Goal: Check status: Check status

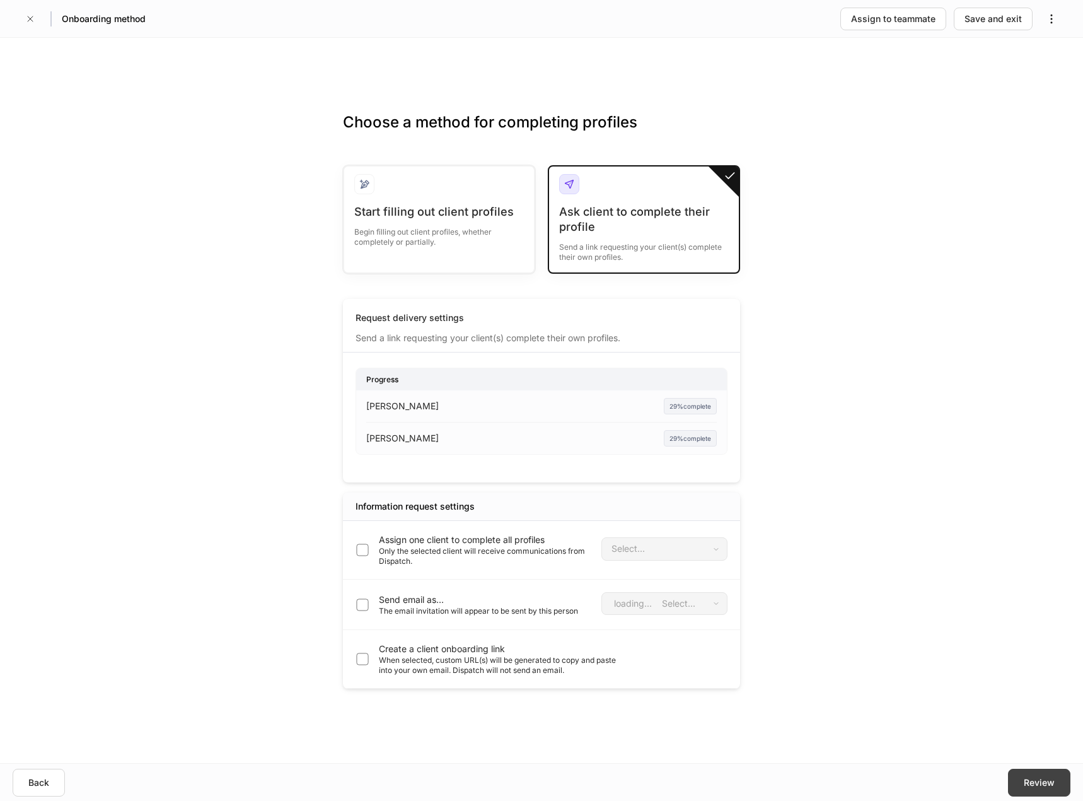
click at [1054, 785] on div "Review" at bounding box center [1039, 782] width 31 height 13
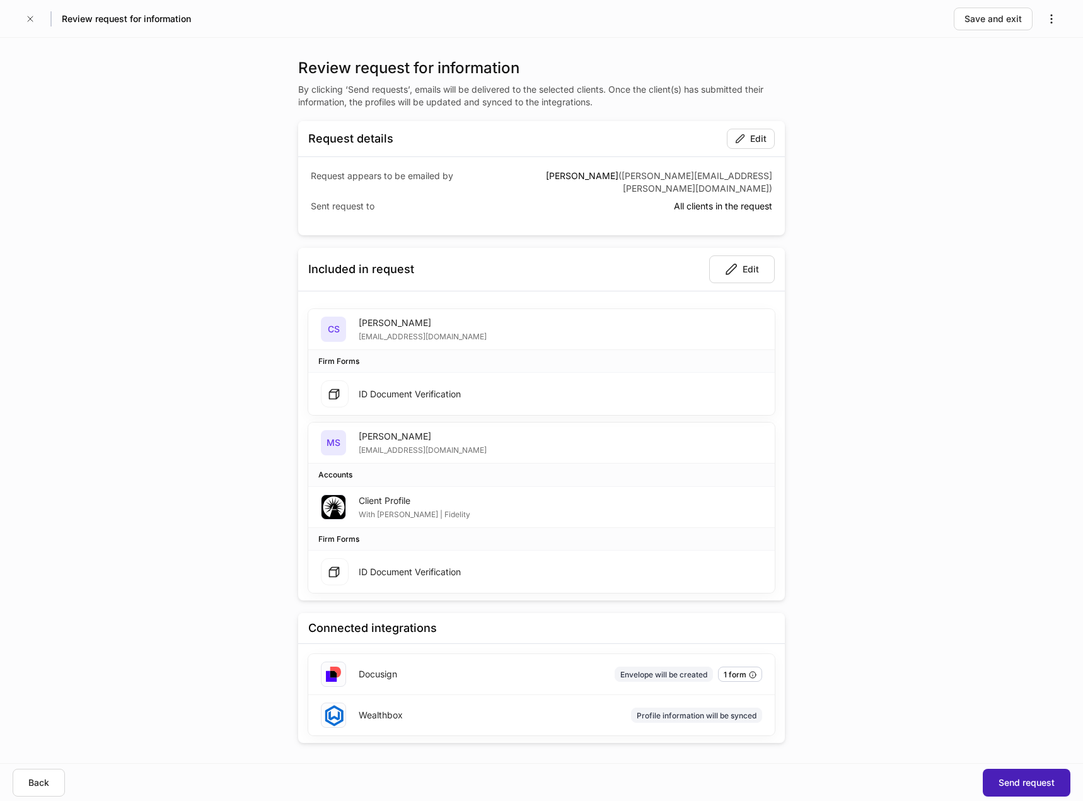
click at [1027, 782] on div "Send request" at bounding box center [1026, 782] width 56 height 13
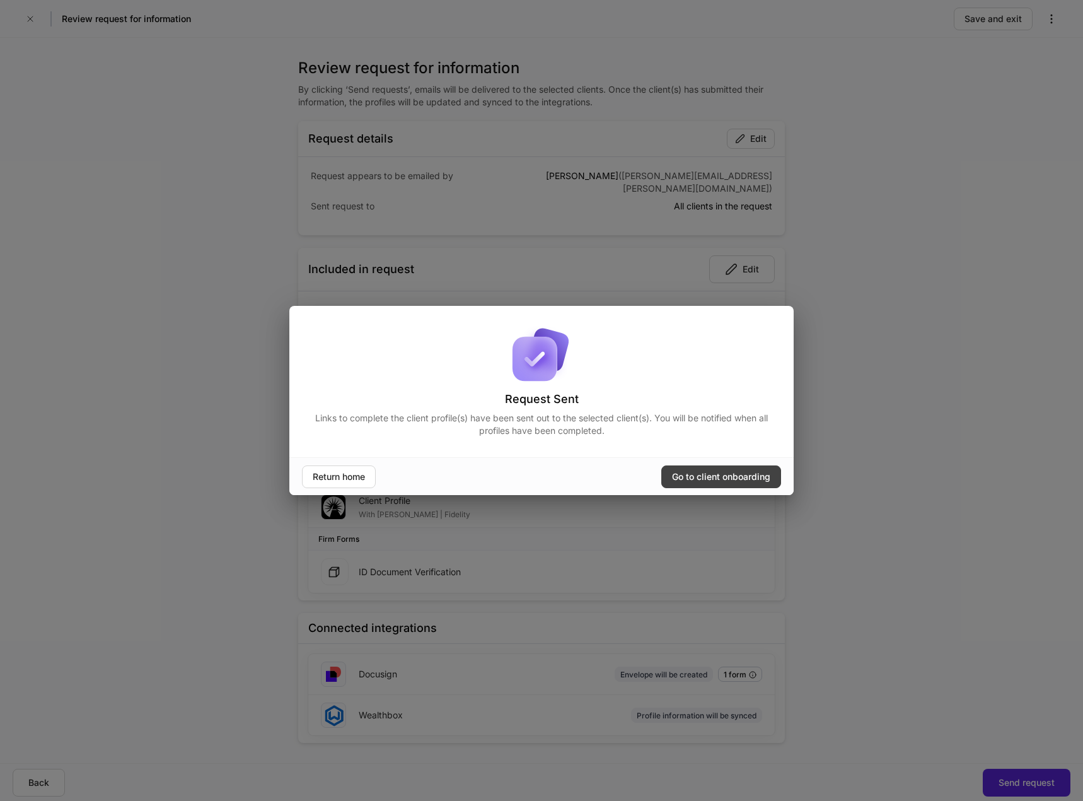
click at [734, 477] on div "Go to client onboarding" at bounding box center [721, 476] width 98 height 13
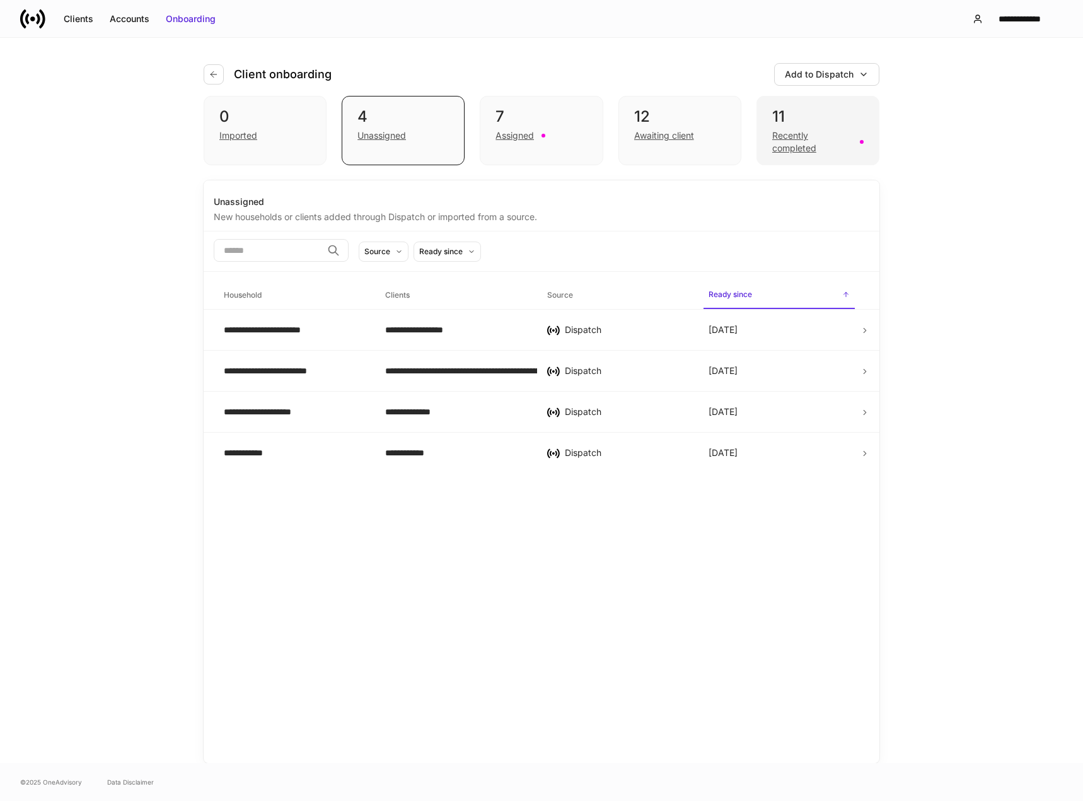
click at [799, 139] on div "Recently completed" at bounding box center [812, 141] width 80 height 25
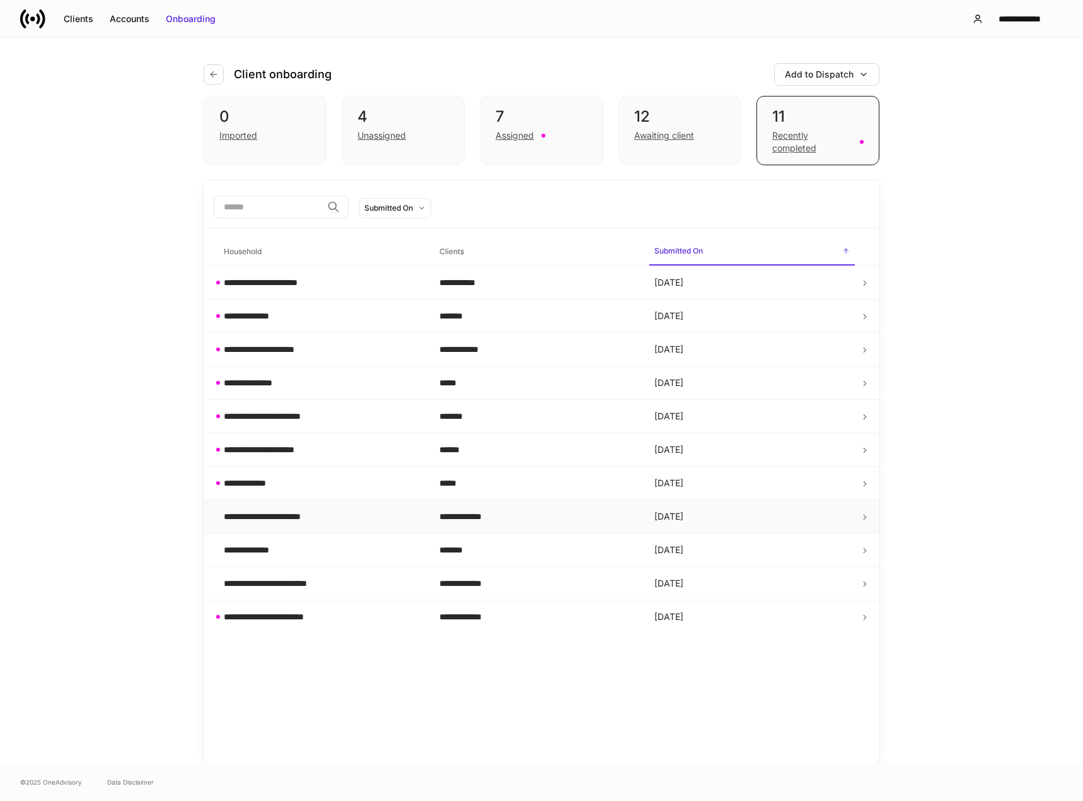
click at [316, 521] on div "**********" at bounding box center [277, 516] width 107 height 13
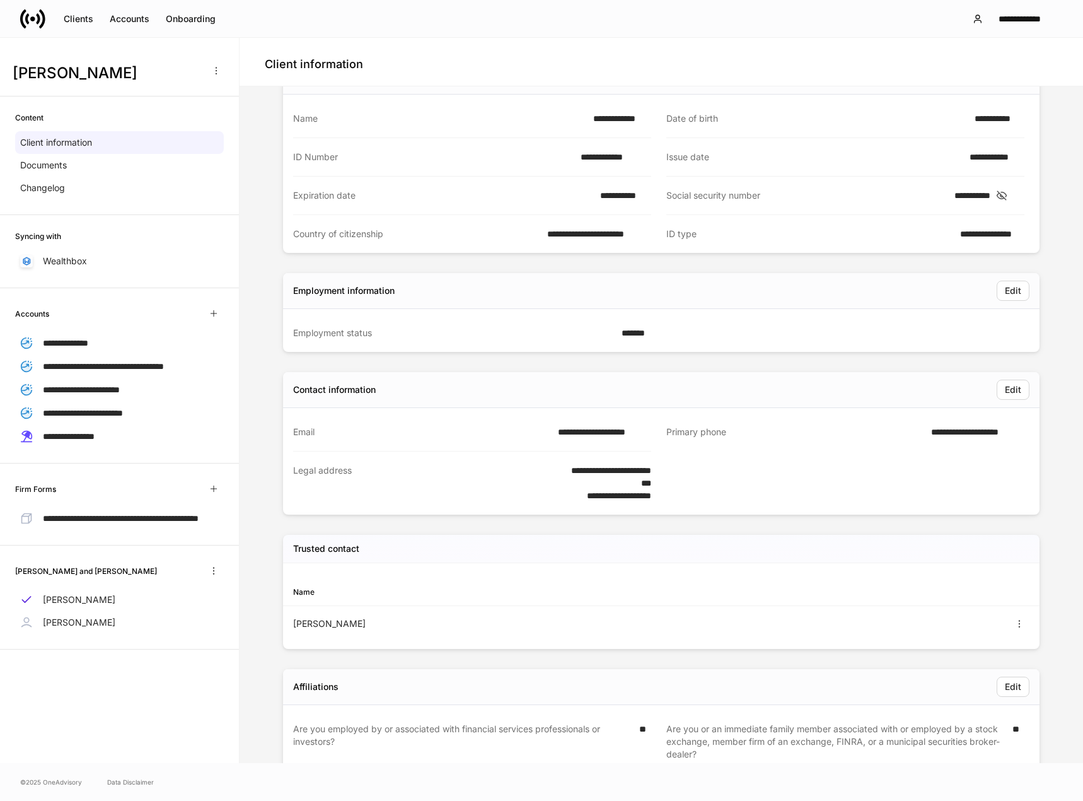
scroll to position [149, 0]
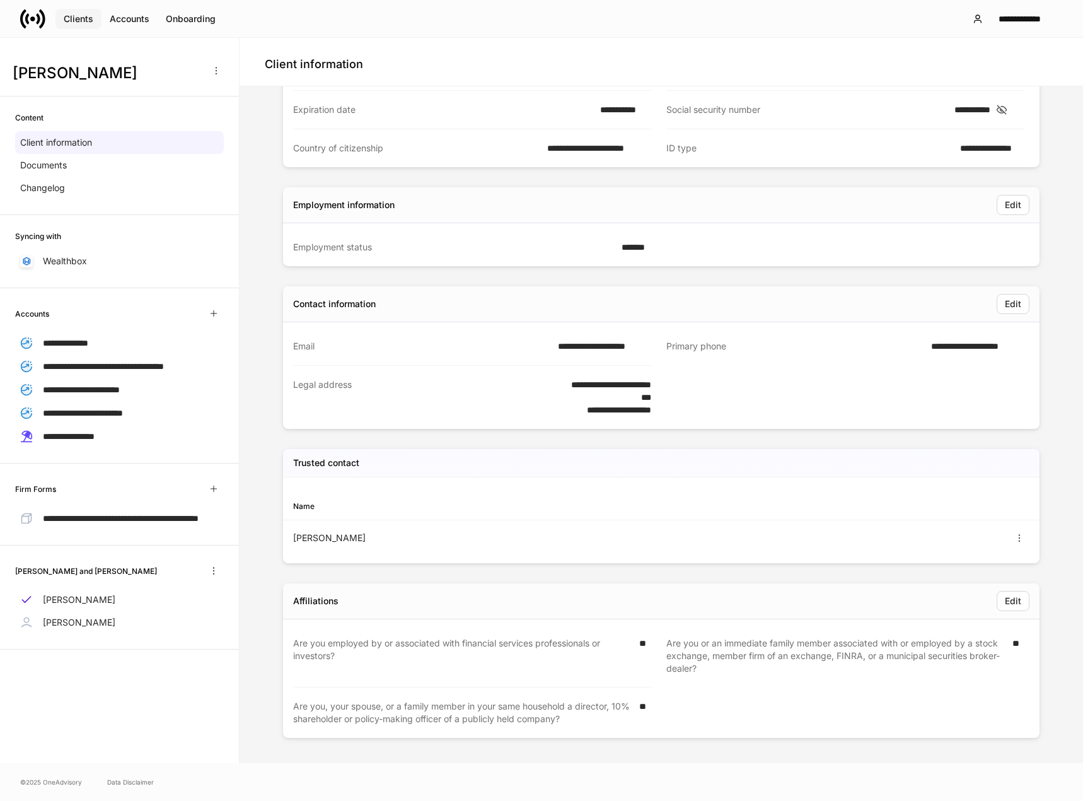
click at [72, 14] on div "Clients" at bounding box center [79, 19] width 30 height 13
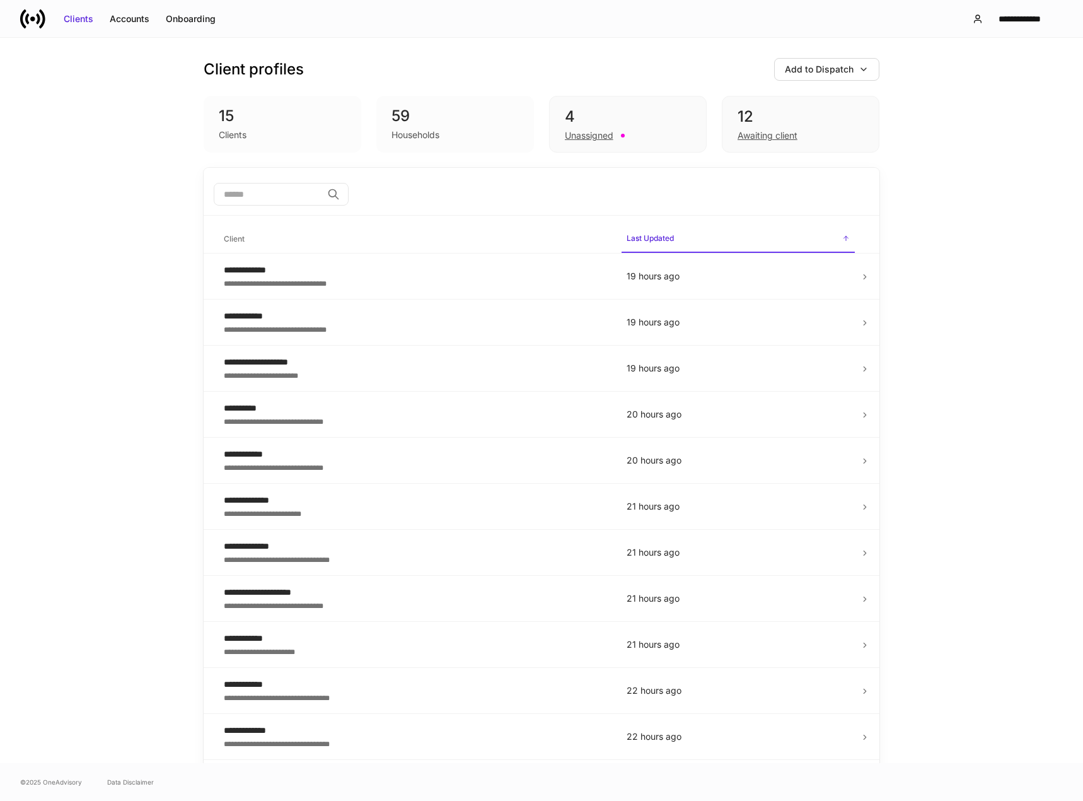
click at [250, 127] on div "Clients" at bounding box center [282, 133] width 127 height 15
click at [142, 22] on div "Accounts" at bounding box center [130, 19] width 40 height 13
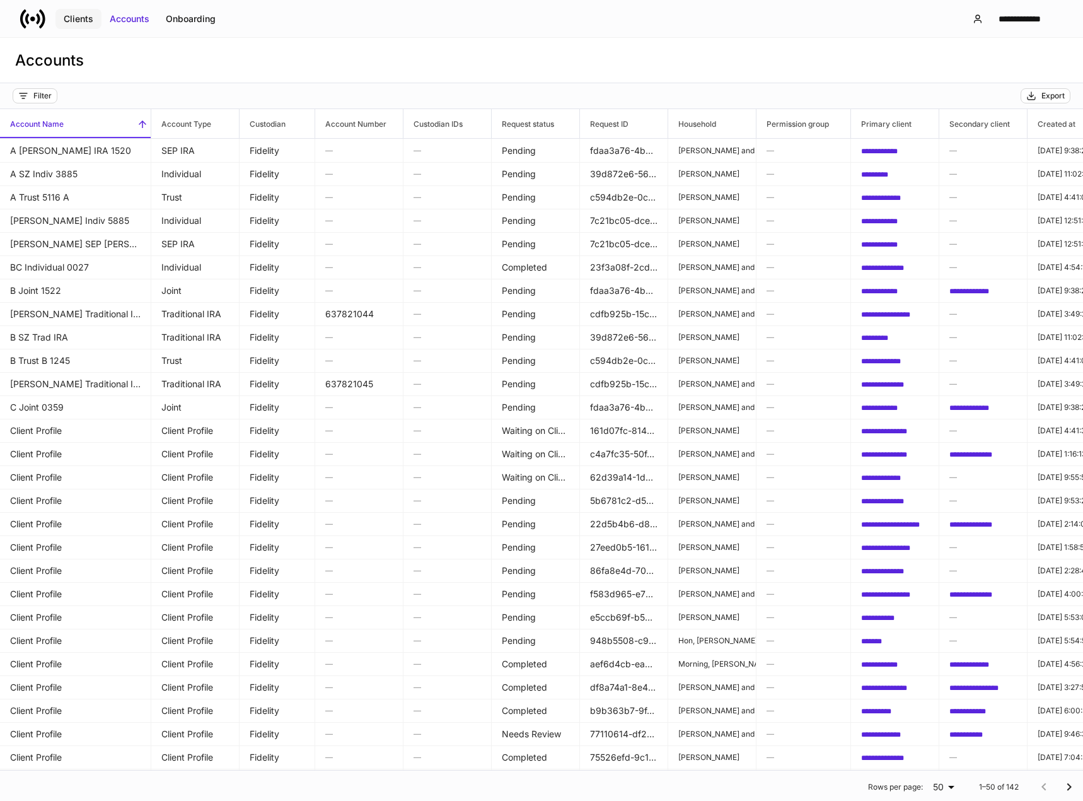
click at [85, 19] on div "Clients" at bounding box center [79, 19] width 30 height 13
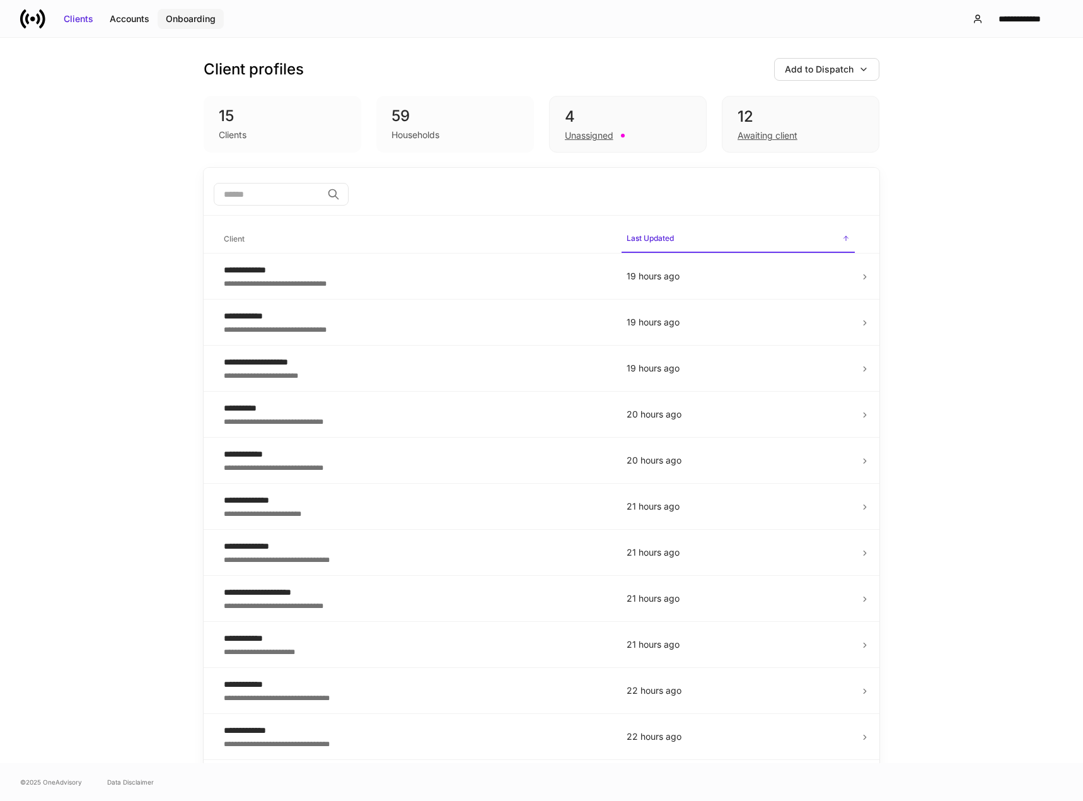
click at [180, 16] on div "Onboarding" at bounding box center [191, 19] width 50 height 13
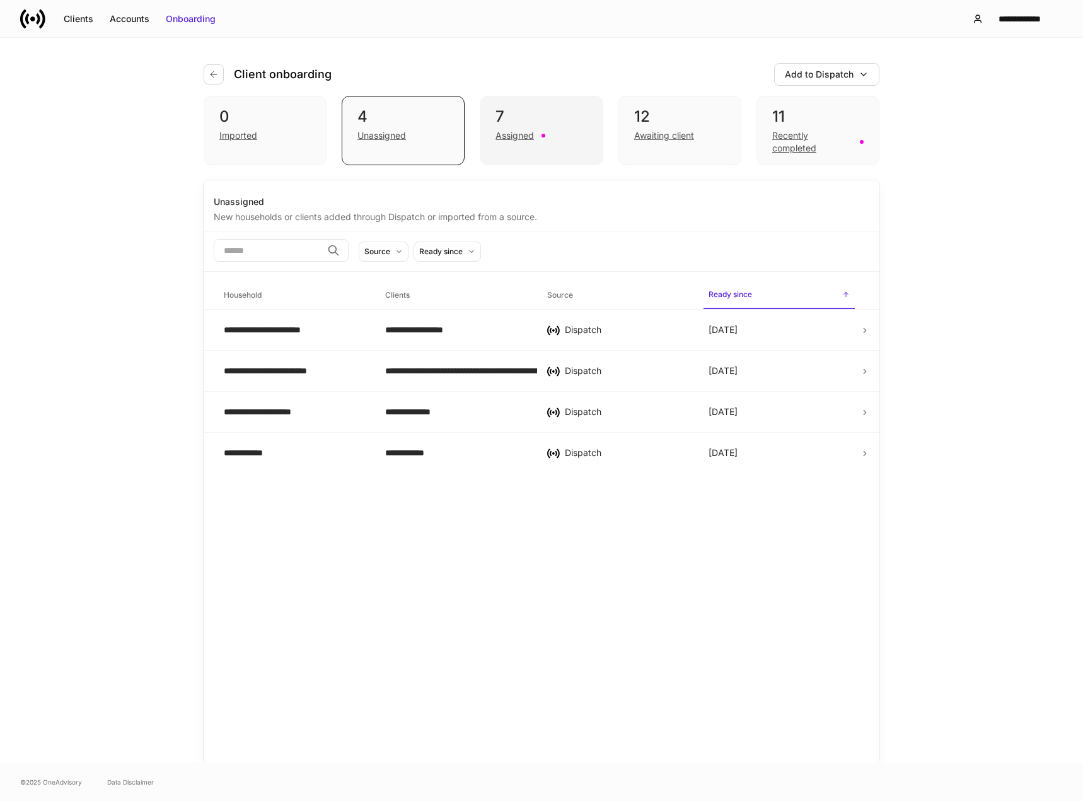
click at [516, 139] on div "Assigned" at bounding box center [514, 135] width 38 height 13
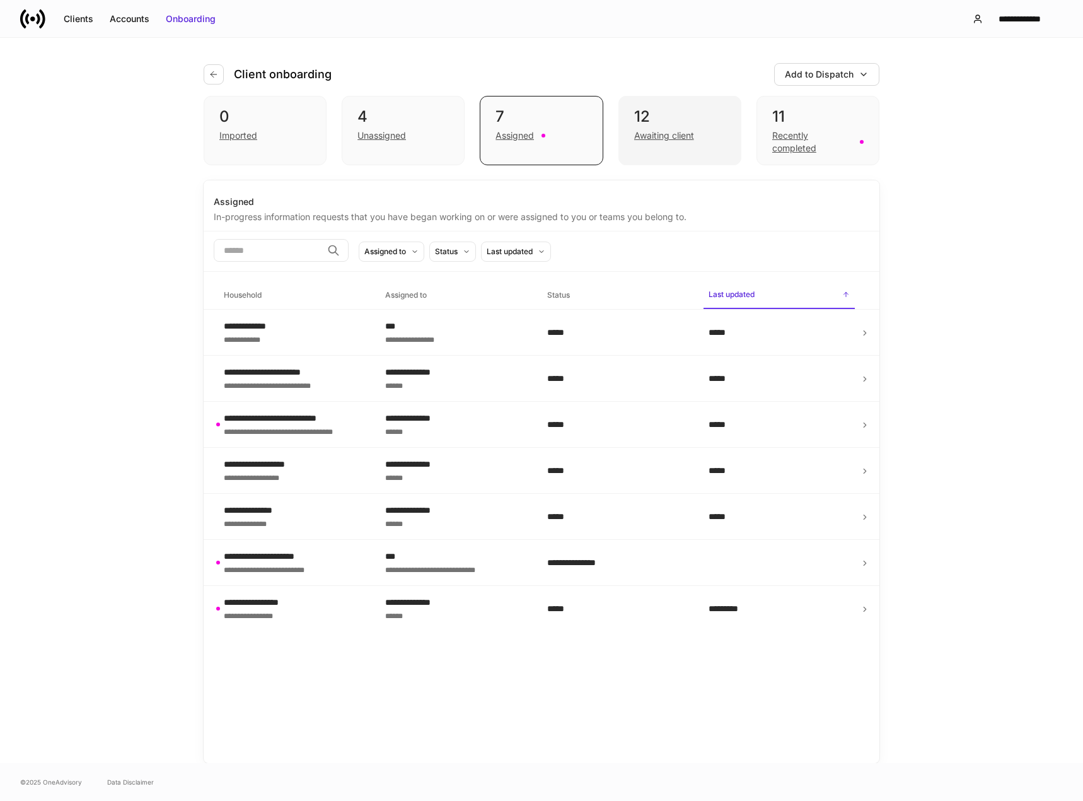
click at [664, 133] on div "Awaiting client" at bounding box center [664, 135] width 60 height 13
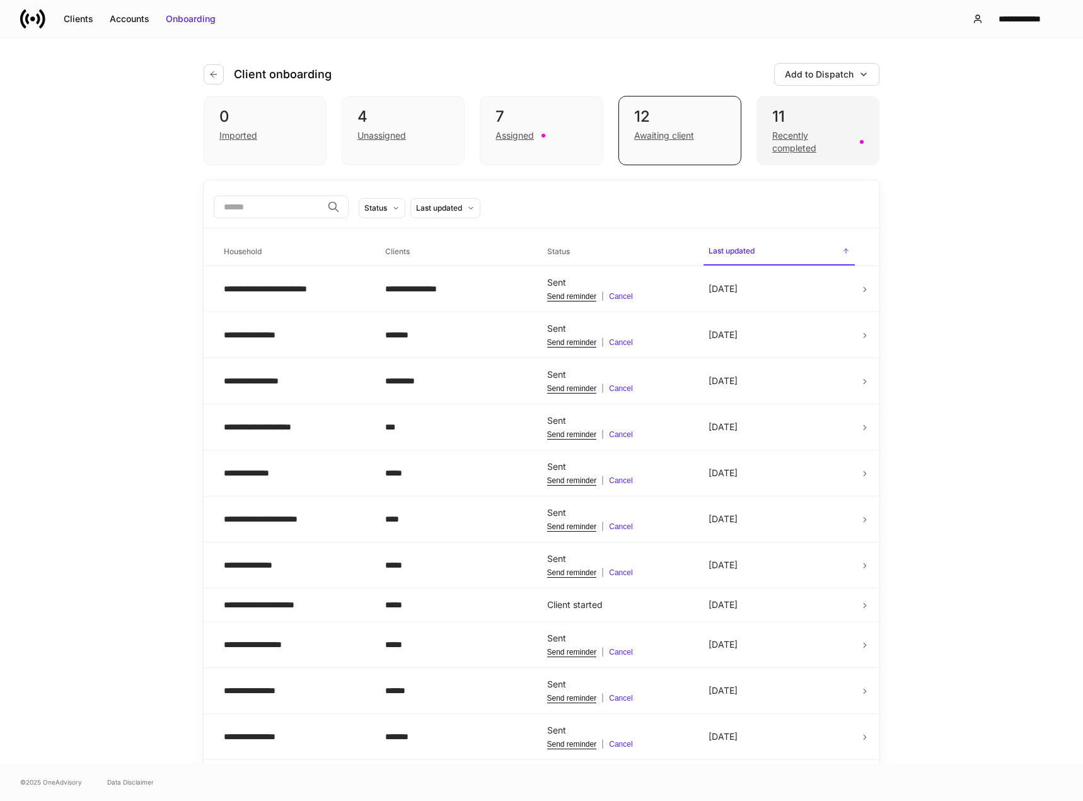
click at [810, 132] on div "Recently completed" at bounding box center [812, 141] width 80 height 25
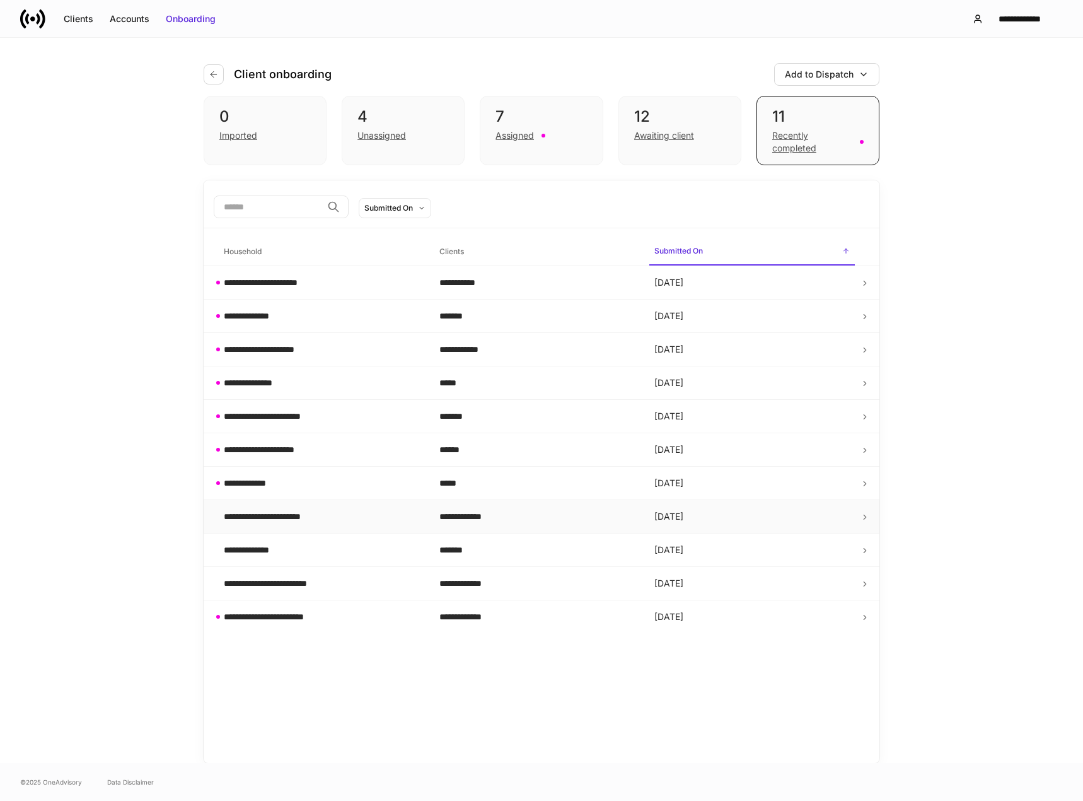
click at [781, 524] on td "[DATE]" at bounding box center [752, 516] width 216 height 33
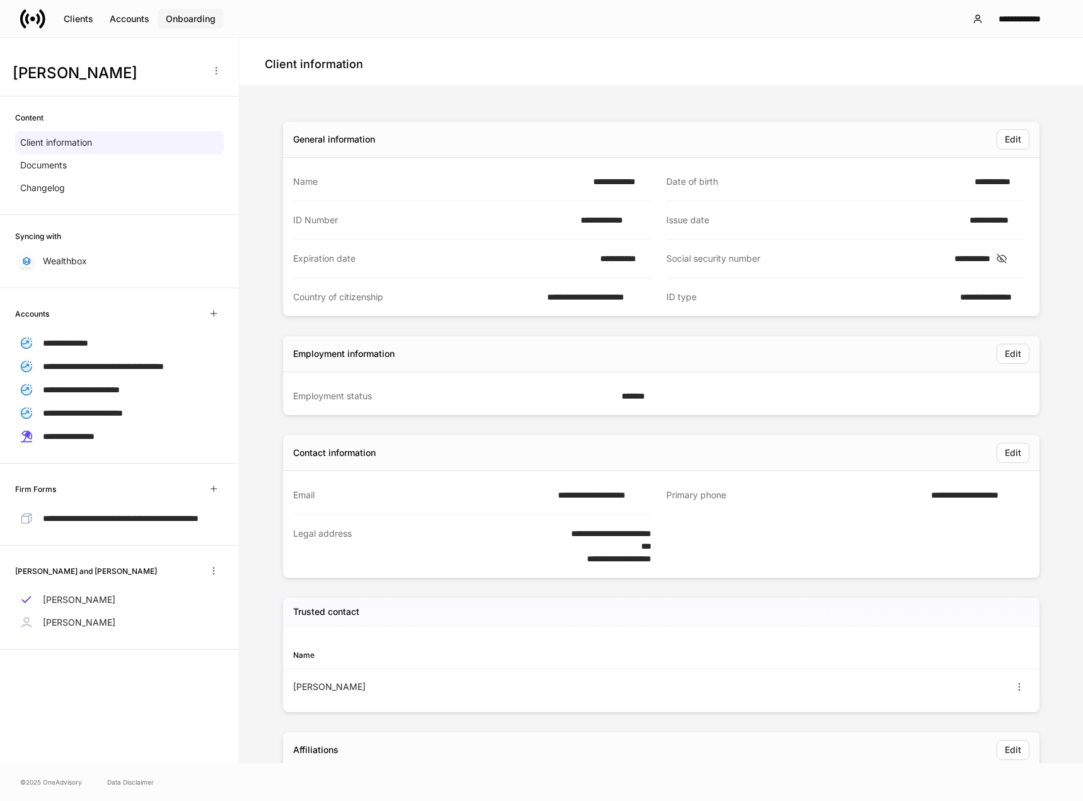
click at [178, 19] on div "Onboarding" at bounding box center [191, 19] width 50 height 13
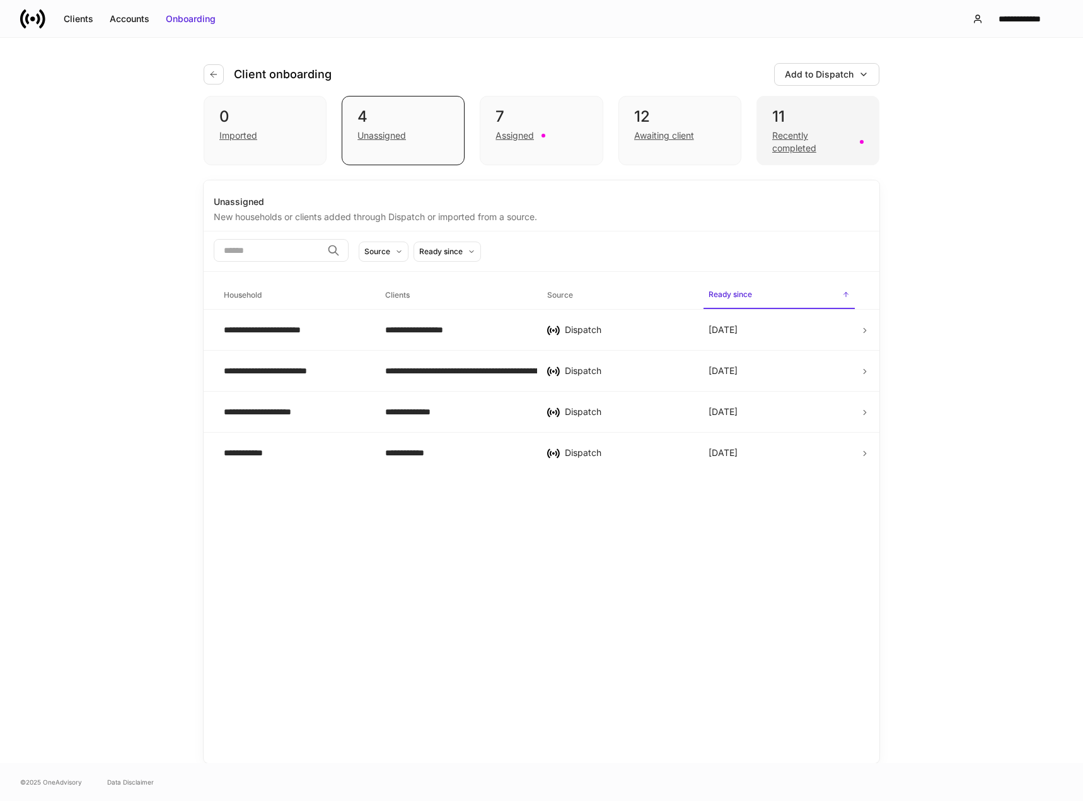
click at [802, 136] on div "Recently completed" at bounding box center [812, 141] width 80 height 25
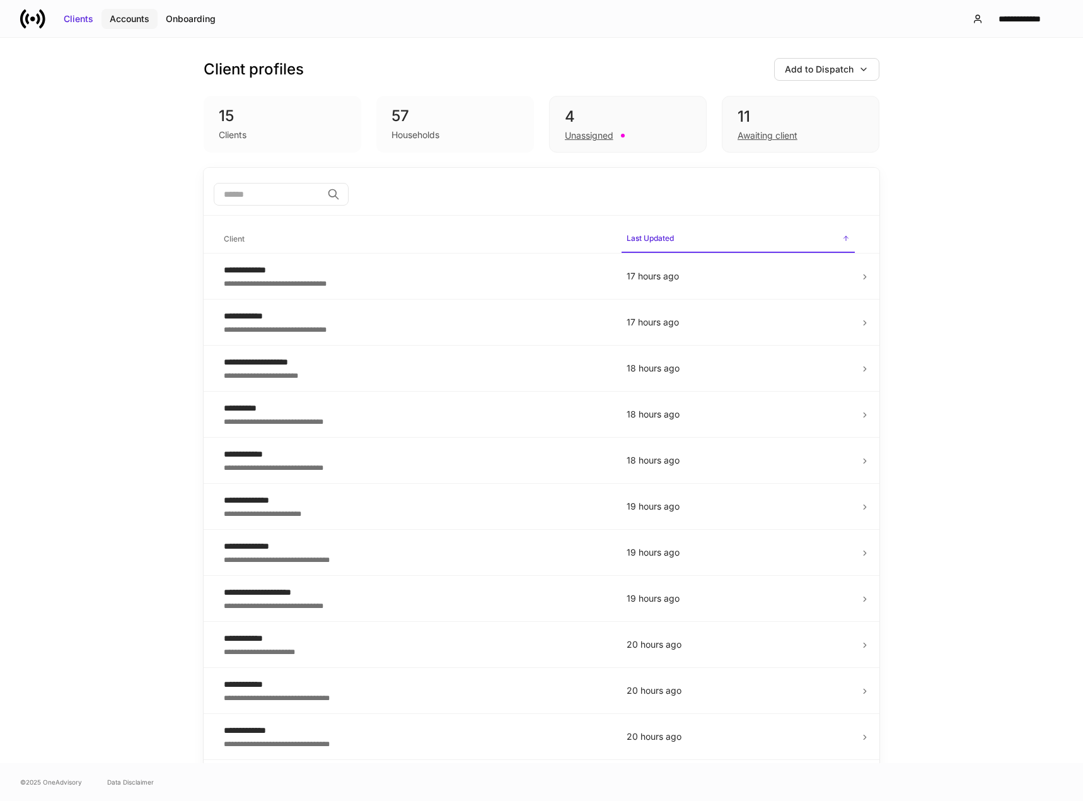
click at [132, 22] on div "Accounts" at bounding box center [130, 19] width 40 height 13
